Goal: Information Seeking & Learning: Stay updated

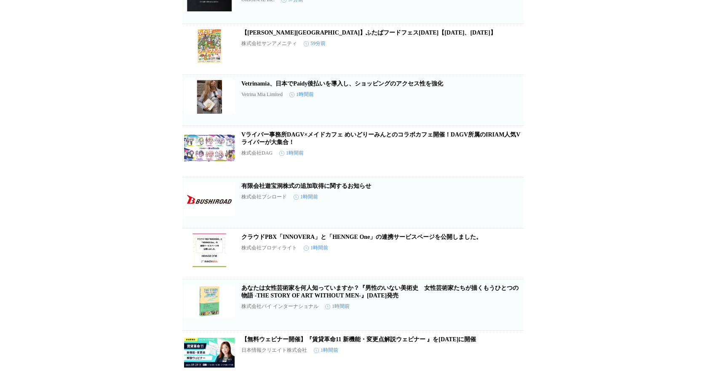
scroll to position [1395, 0]
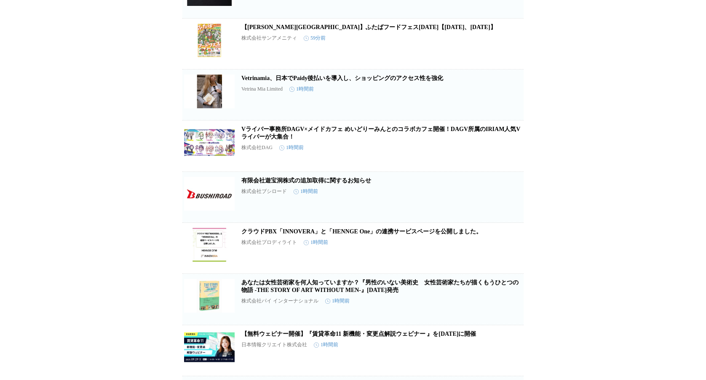
click at [295, 140] on link "Vライバー事務所DAGV×メイドカフェ めいどりーみんとのコラボカフェ開催！DAGV所属のIRIAM人気Vライバーが大集合！" at bounding box center [380, 133] width 279 height 14
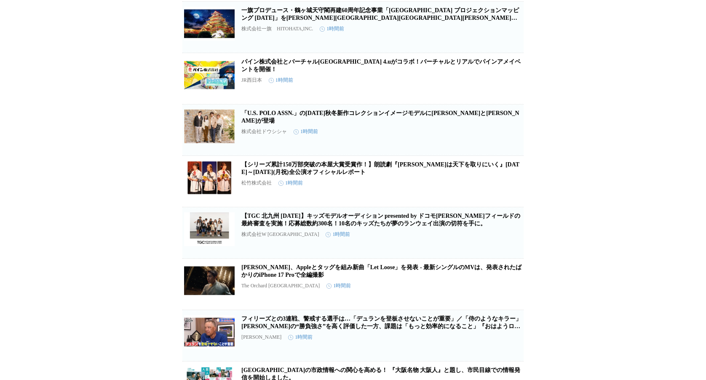
scroll to position [2018, 0]
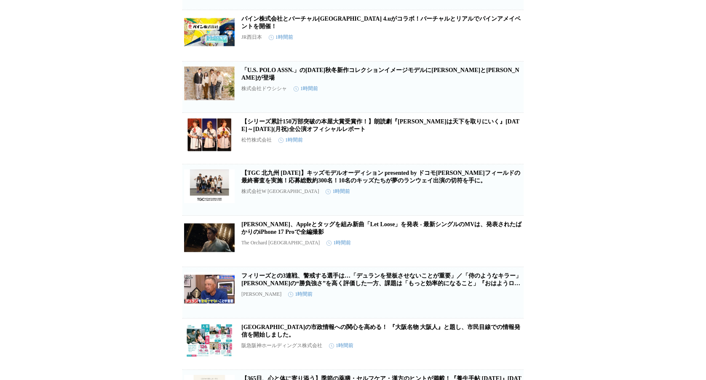
click at [362, 81] on link "「U.S. POLO ASSN.」の[DATE]秋冬新作コレクションイメージモデルに[PERSON_NAME]と[PERSON_NAME]が登場" at bounding box center [380, 74] width 278 height 14
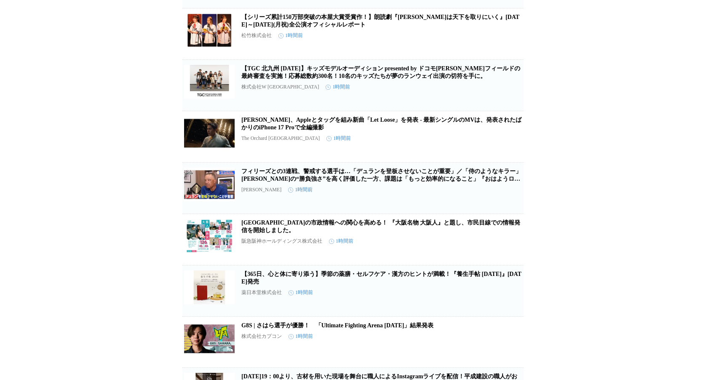
scroll to position [2217, 0]
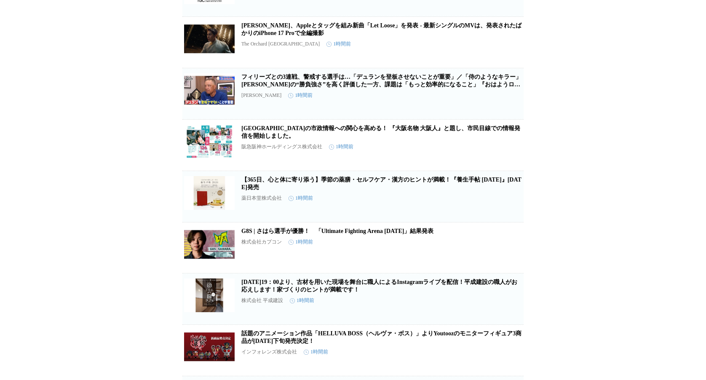
click at [358, 36] on link "[PERSON_NAME]、Appleとタッグを組み新曲「Let Loose」を発表 - 最新シングルのMVは、発表されたばかりのiPhone 17 Proで…" at bounding box center [381, 29] width 280 height 14
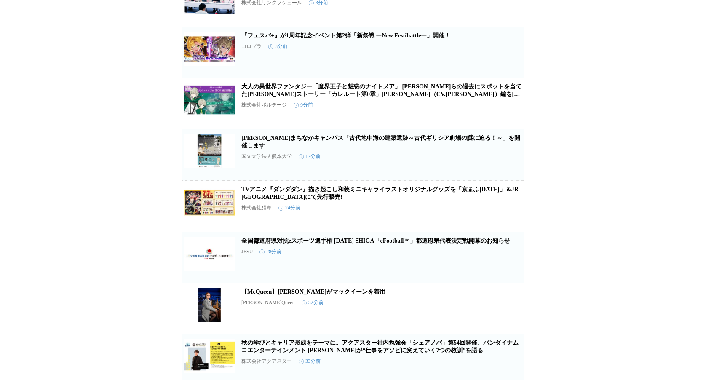
scroll to position [0, 0]
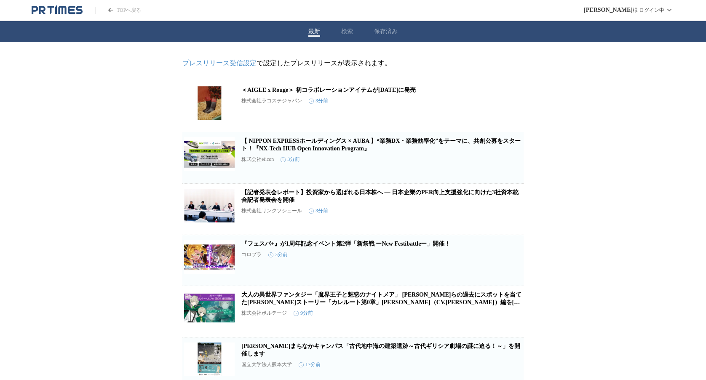
click at [387, 31] on button "保存済み" at bounding box center [386, 32] width 24 height 8
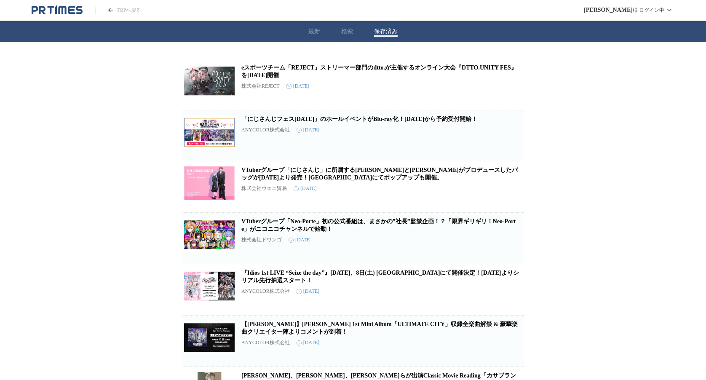
click at [310, 35] on button "最新" at bounding box center [315, 32] width 12 height 8
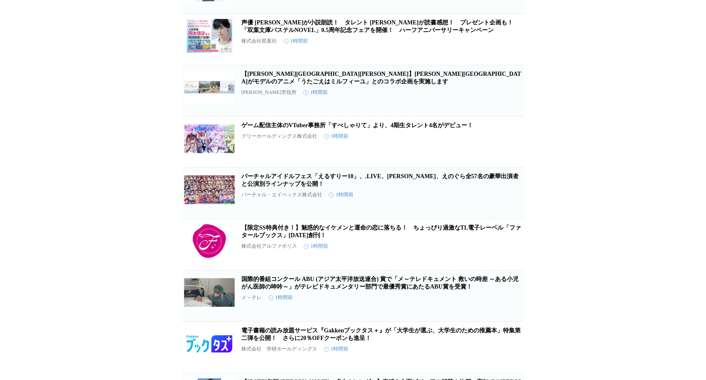
scroll to position [2792, 0]
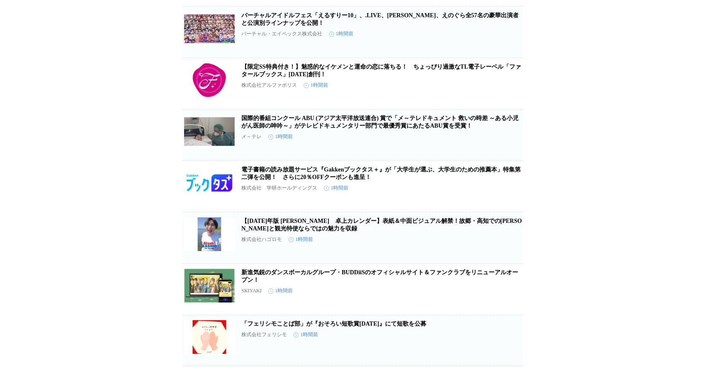
click at [359, 26] on link "バーチャルアイドルフェス「えるすりー10」、.LIVE、[PERSON_NAME]、えのぐら全57名の豪華出演者と公演別ラインナップを公開！" at bounding box center [379, 19] width 277 height 14
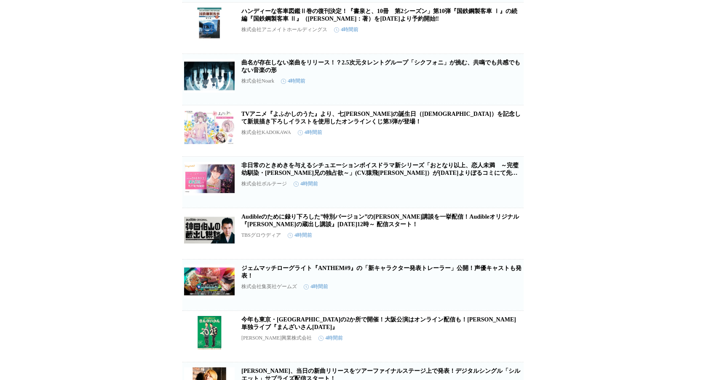
scroll to position [8604, 0]
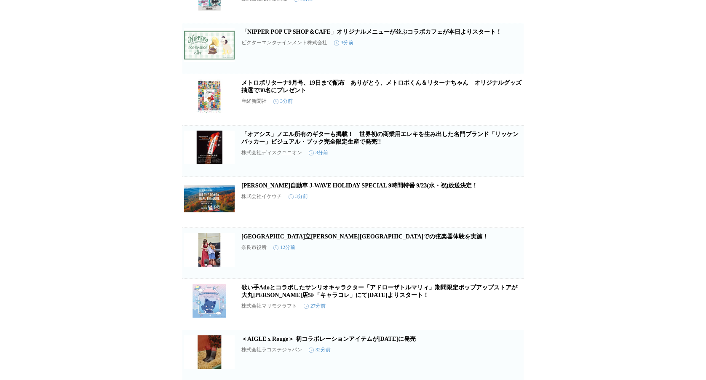
scroll to position [0, 0]
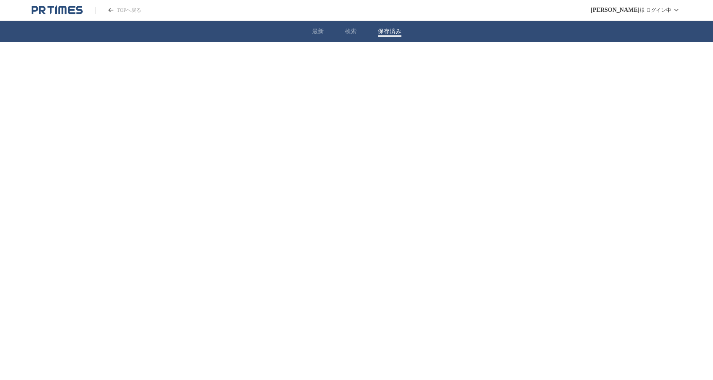
click at [384, 32] on button "保存済み" at bounding box center [390, 32] width 24 height 8
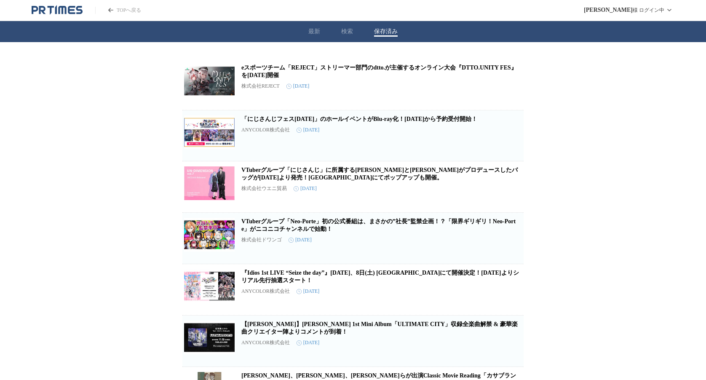
click at [310, 32] on button "最新" at bounding box center [315, 32] width 12 height 8
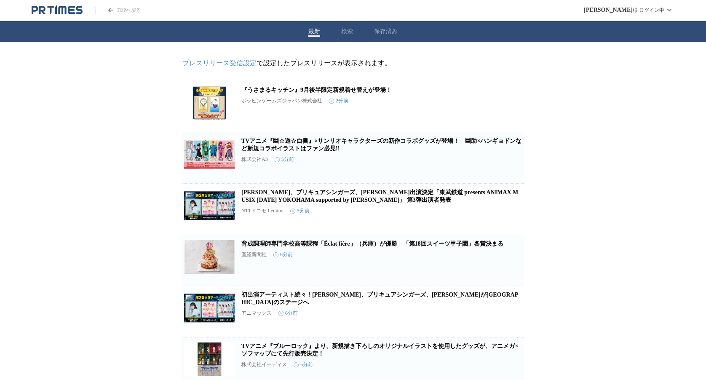
click at [386, 31] on button "保存済み" at bounding box center [386, 32] width 24 height 8
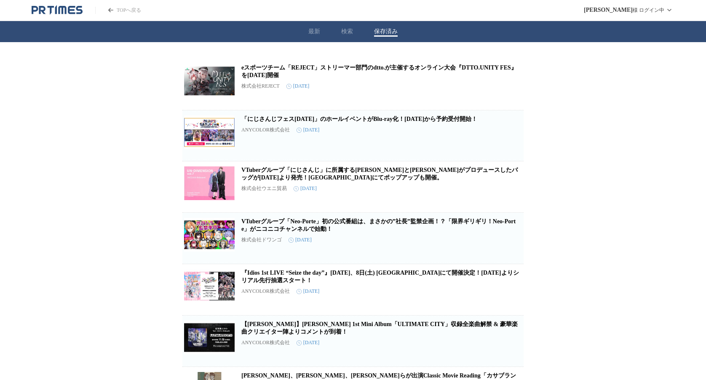
click at [322, 29] on div "最新 検索 保存済み" at bounding box center [353, 31] width 706 height 21
click at [317, 30] on button "最新" at bounding box center [315, 32] width 12 height 8
